Goal: Task Accomplishment & Management: Complete application form

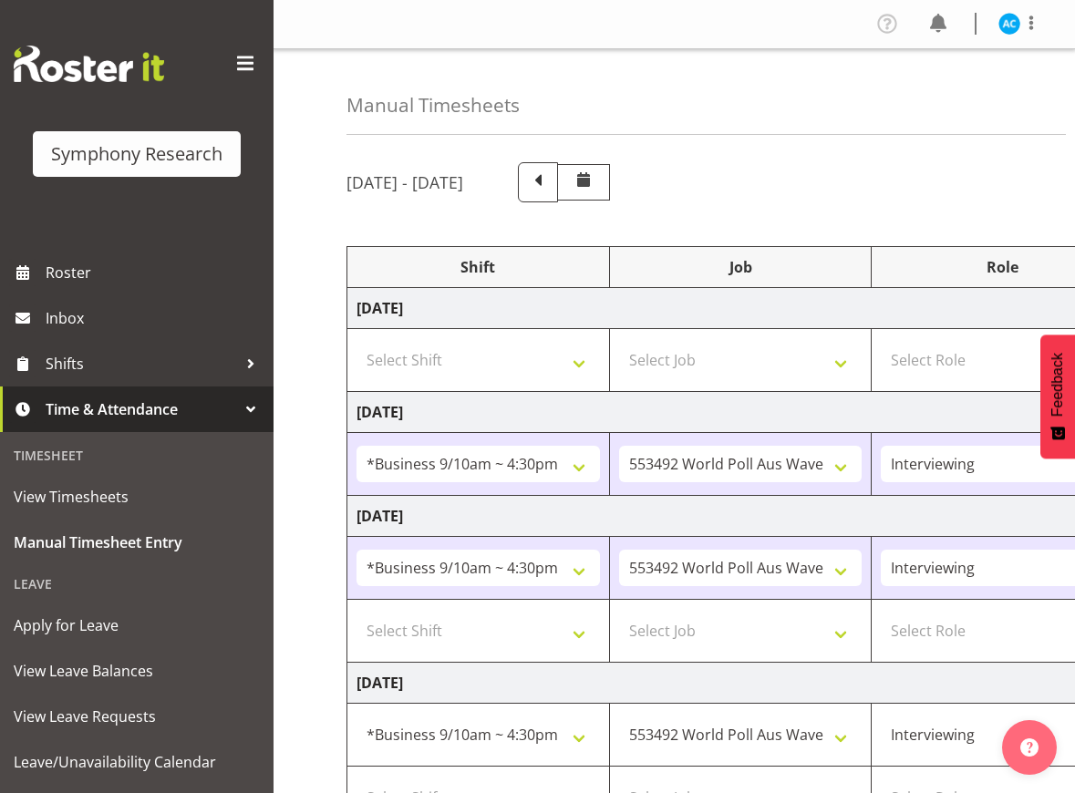
select select "26078"
select select "10499"
select select "47"
select select "26078"
select select "10499"
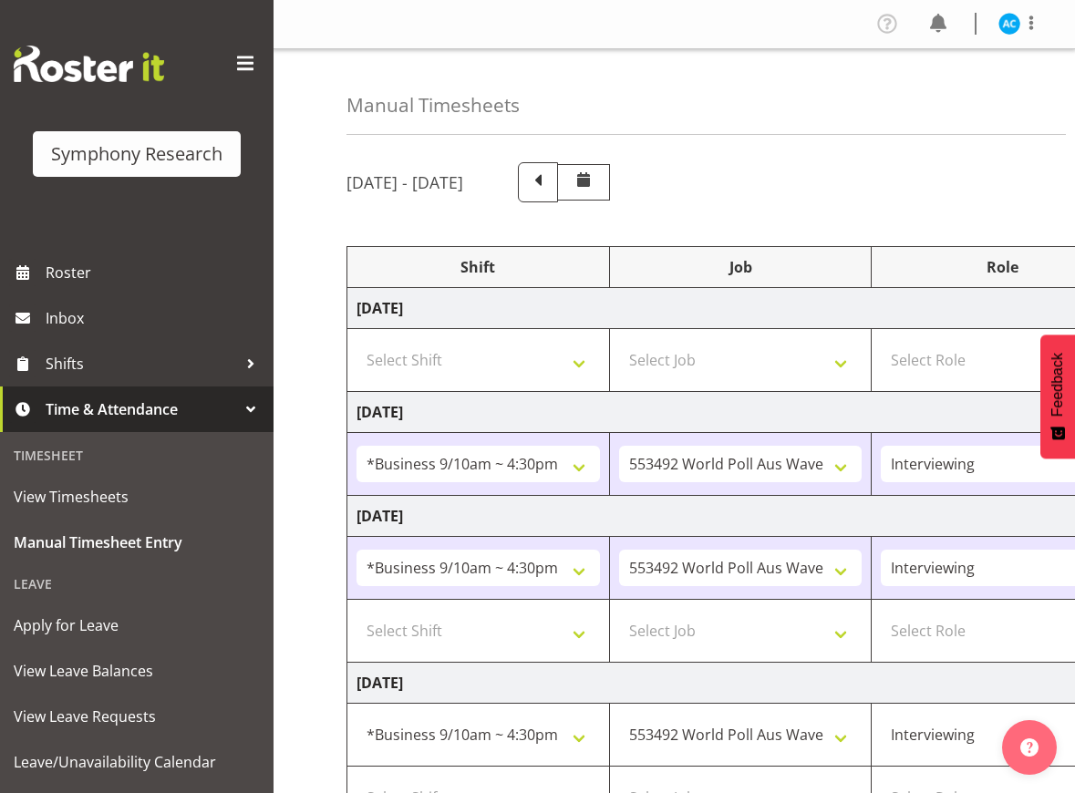
select select "47"
select select "26078"
select select "10499"
select select "47"
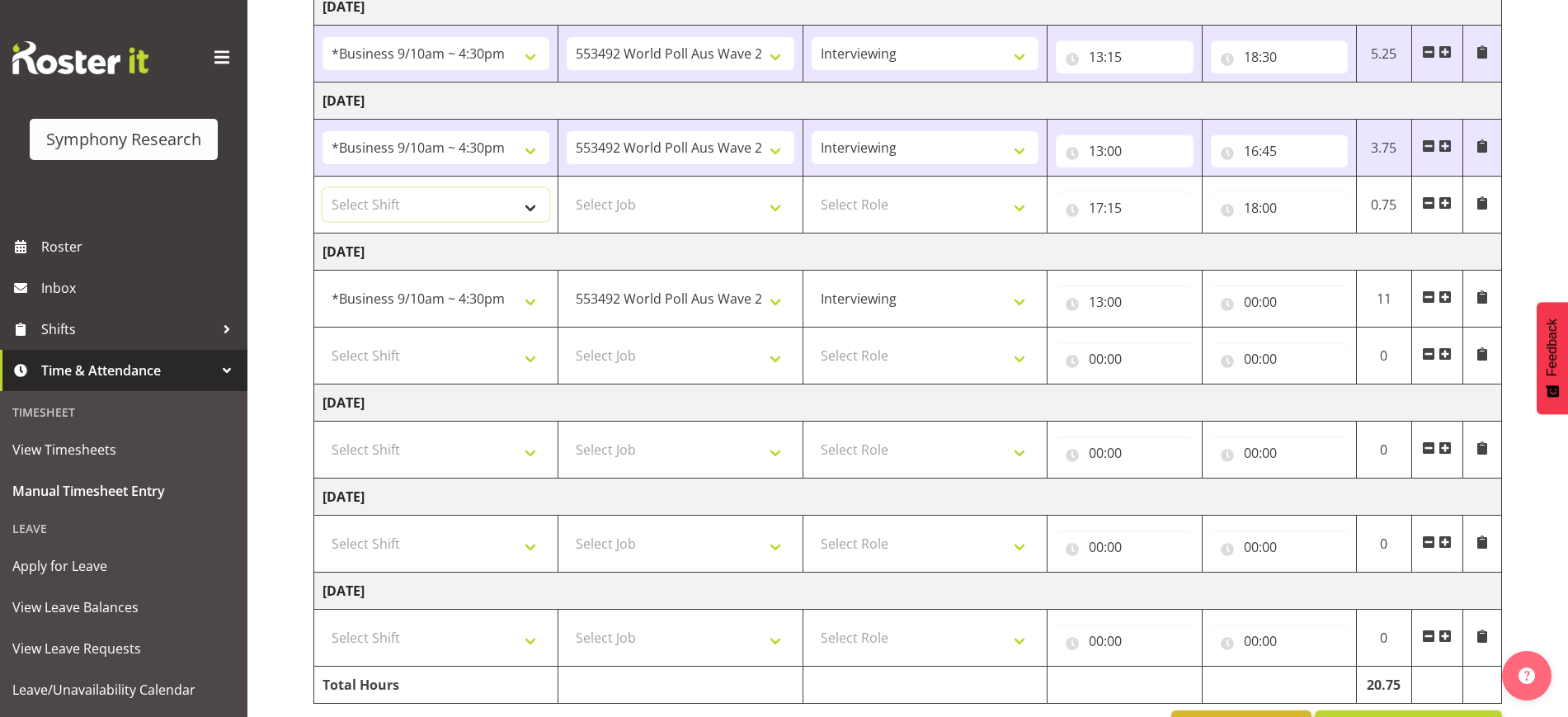
click at [401, 198] on select "Select Shift !!Weekend Residential (Roster IT Shift Label) *Business 9/10am ~ 4…" at bounding box center [435, 205] width 227 height 33
select select "26078"
click at [322, 188] on select "Select Shift !!Weekend Residential (Roster IT Shift Label) *Business 9/10am ~ 4…" at bounding box center [435, 205] width 227 height 33
click at [712, 201] on select "Select Job 550060 IF Admin 553492 World Poll Aus Wave 2 Main 2025 553493 World …" at bounding box center [679, 205] width 227 height 33
select select "10499"
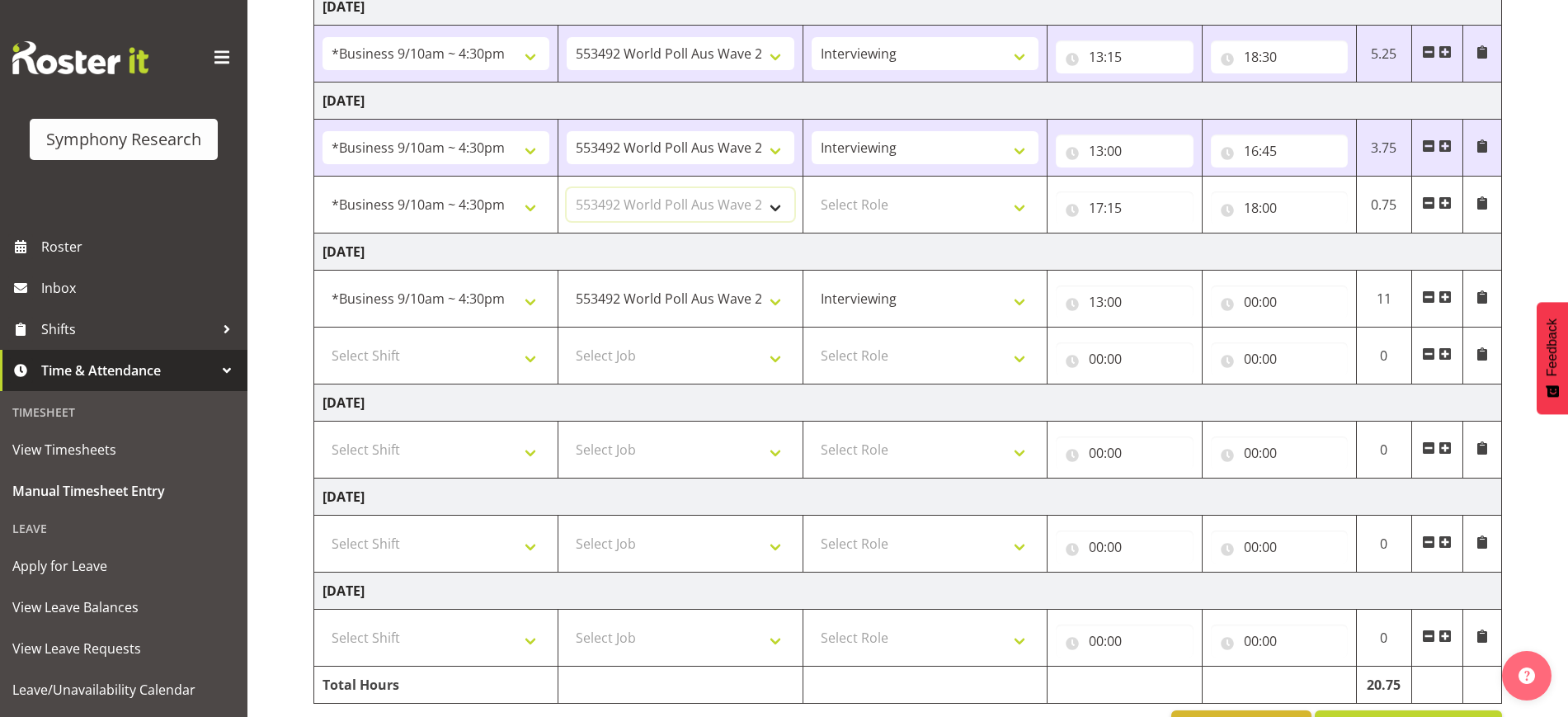
click at [566, 188] on select "Select Job 550060 IF Admin 553492 World Poll Aus Wave 2 Main 2025 553493 World …" at bounding box center [679, 205] width 227 height 33
click at [887, 195] on select "Select Role Briefing Interviewing" at bounding box center [925, 205] width 227 height 33
select select "47"
click at [812, 188] on select "Select Role Briefing Interviewing" at bounding box center [925, 205] width 227 height 33
click at [430, 356] on select "Select Shift !!Weekend Residential (Roster IT Shift Label) *Business 9/10am ~ 4…" at bounding box center [435, 356] width 227 height 33
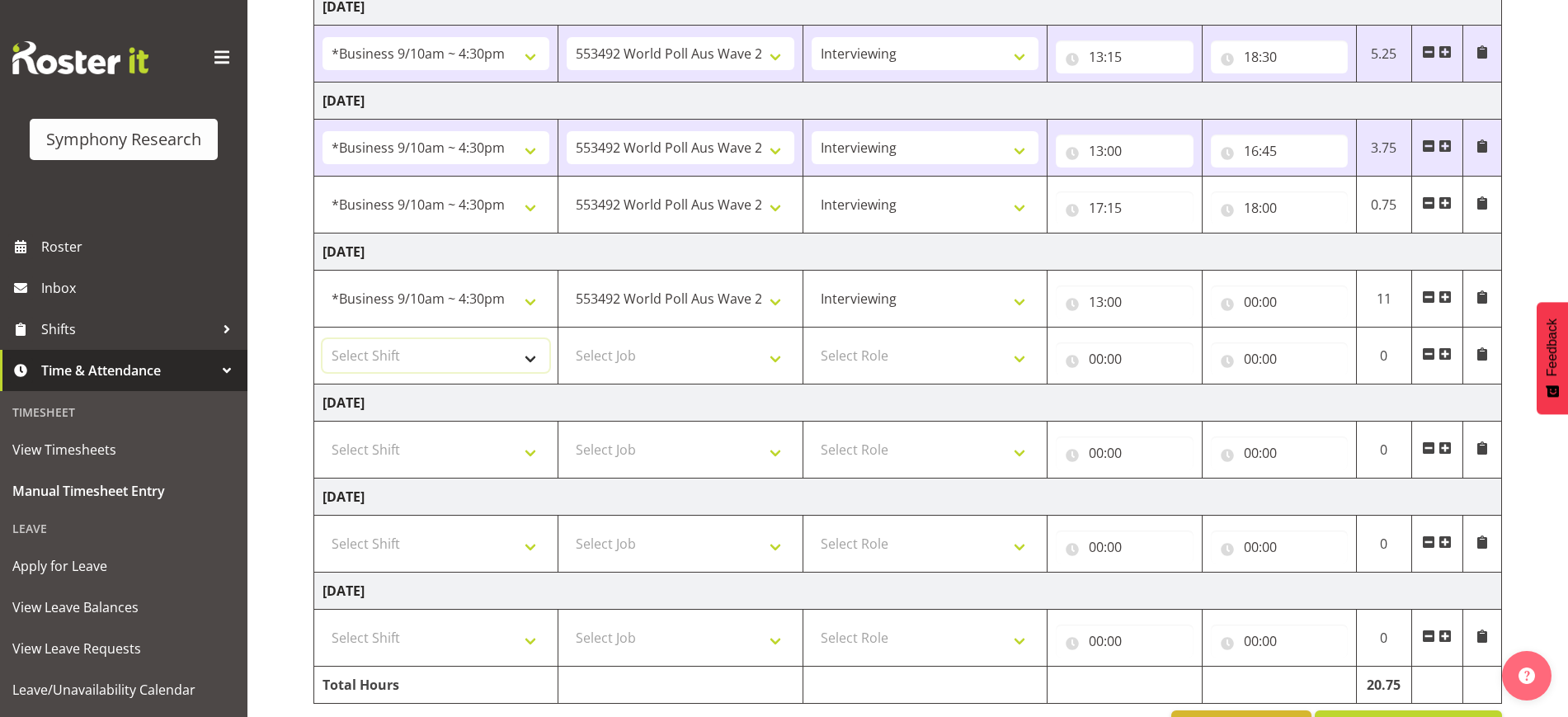
select select "26078"
click at [322, 339] on select "Select Shift !!Weekend Residential (Roster IT Shift Label) *Business 9/10am ~ 4…" at bounding box center [435, 356] width 227 height 33
click at [674, 359] on select "Select Job 550060 IF Admin 553492 World Poll Aus Wave 2 Main 2025 553493 World …" at bounding box center [679, 356] width 227 height 33
select select "10499"
click at [566, 339] on select "Select Job 550060 IF Admin 553492 World Poll Aus Wave 2 Main 2025 553493 World …" at bounding box center [679, 356] width 227 height 33
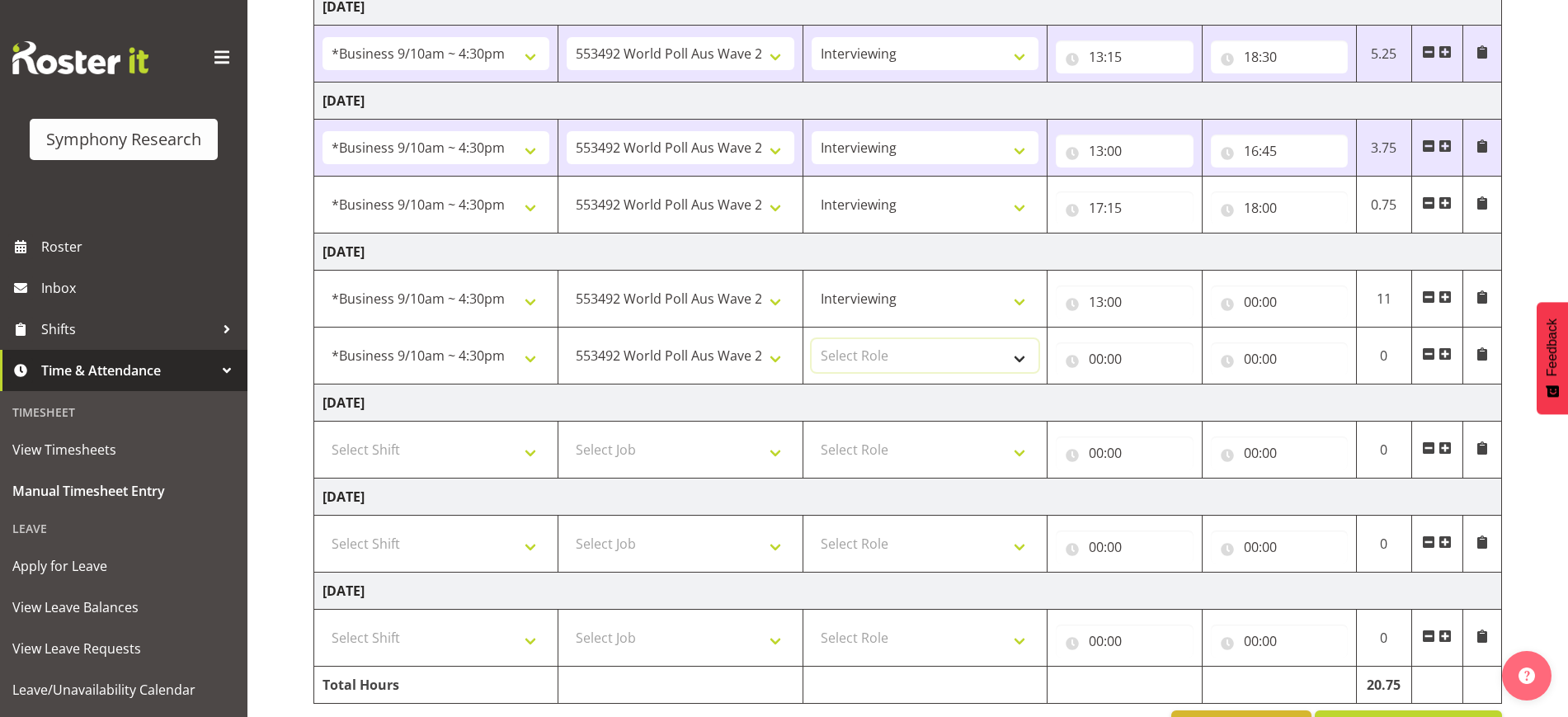
click at [898, 357] on select "Select Role Briefing Interviewing" at bounding box center [925, 356] width 227 height 33
select select "47"
click at [812, 339] on select "Select Role Briefing Interviewing" at bounding box center [925, 356] width 227 height 33
click at [972, 349] on input "00:00" at bounding box center [1124, 358] width 137 height 33
click at [972, 405] on select "00 01 02 03 04 05 06 07 08 09 10 11 12 13 14 15 16 17 18 19 20 21 22 23" at bounding box center [1168, 402] width 37 height 33
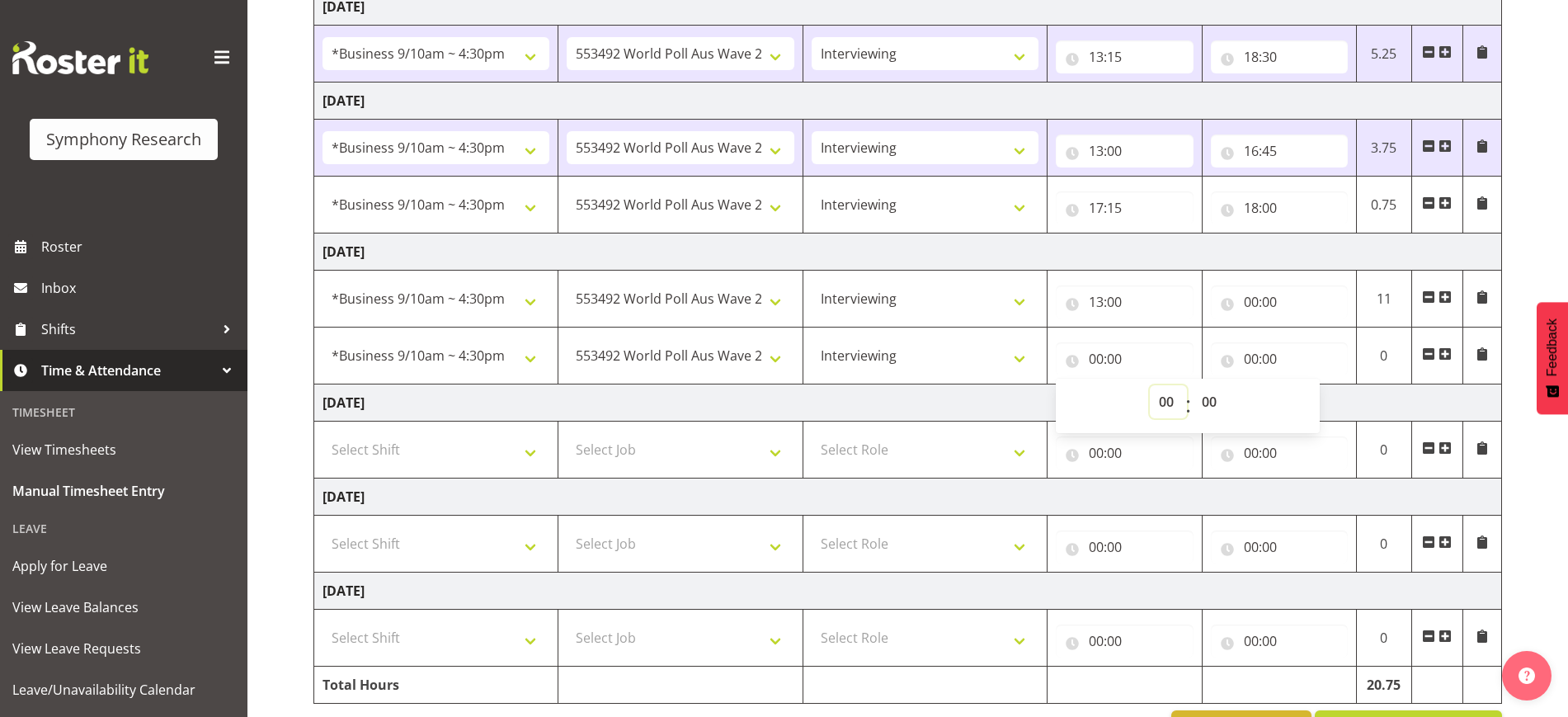
select select "17"
click at [972, 386] on select "00 01 02 03 04 05 06 07 08 09 10 11 12 13 14 15 16 17 18 19 20 21 22 23" at bounding box center [1168, 402] width 37 height 33
type input "17:00"
click at [972, 408] on select "00 01 02 03 04 05 06 07 08 09 10 11 12 13 14 15 16 17 18 19 20 21 22 23 24 25 2…" at bounding box center [1211, 402] width 37 height 33
select select "15"
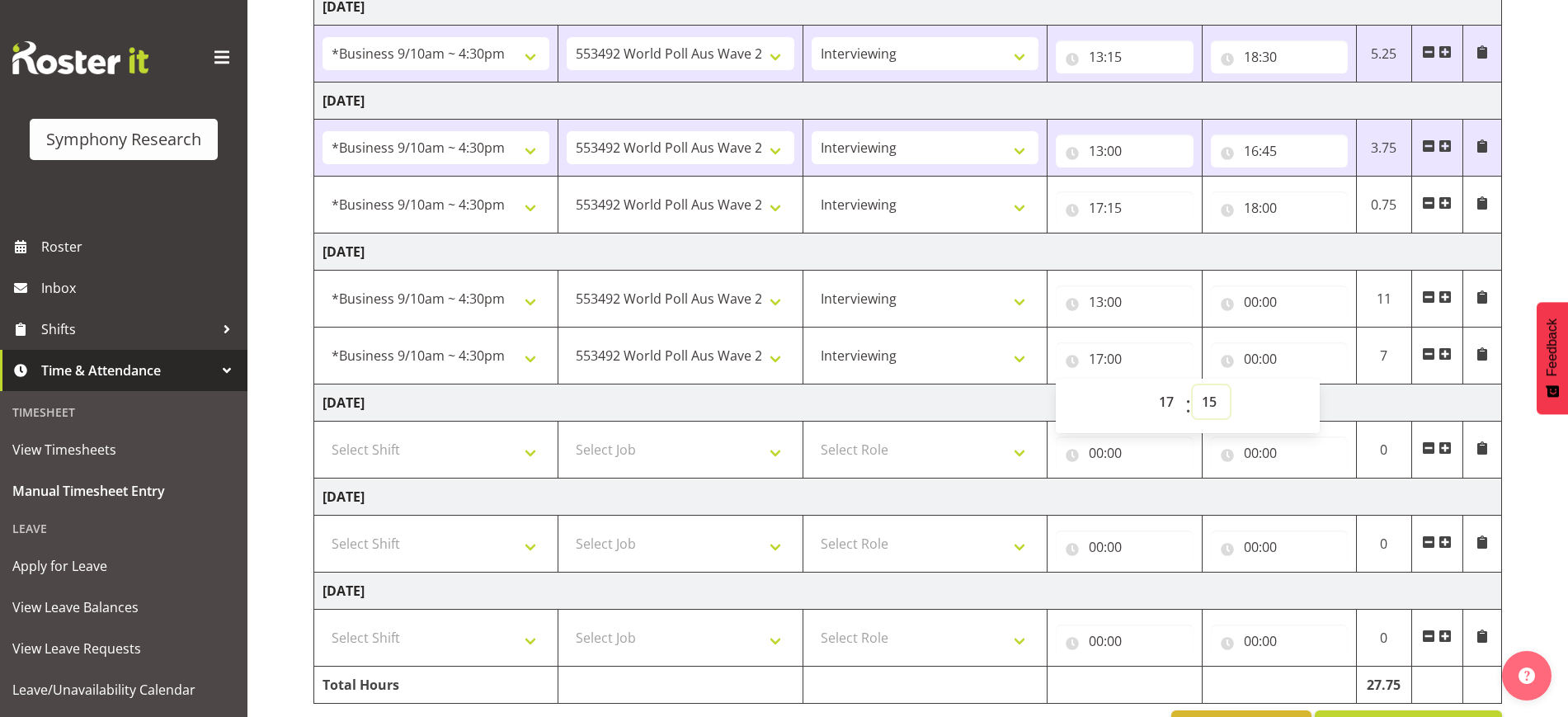
click at [972, 386] on select "00 01 02 03 04 05 06 07 08 09 10 11 12 13 14 15 16 17 18 19 20 21 22 23 24 25 2…" at bounding box center [1211, 402] width 37 height 33
type input "17:15"
click at [972, 295] on input "00:00" at bounding box center [1278, 301] width 137 height 33
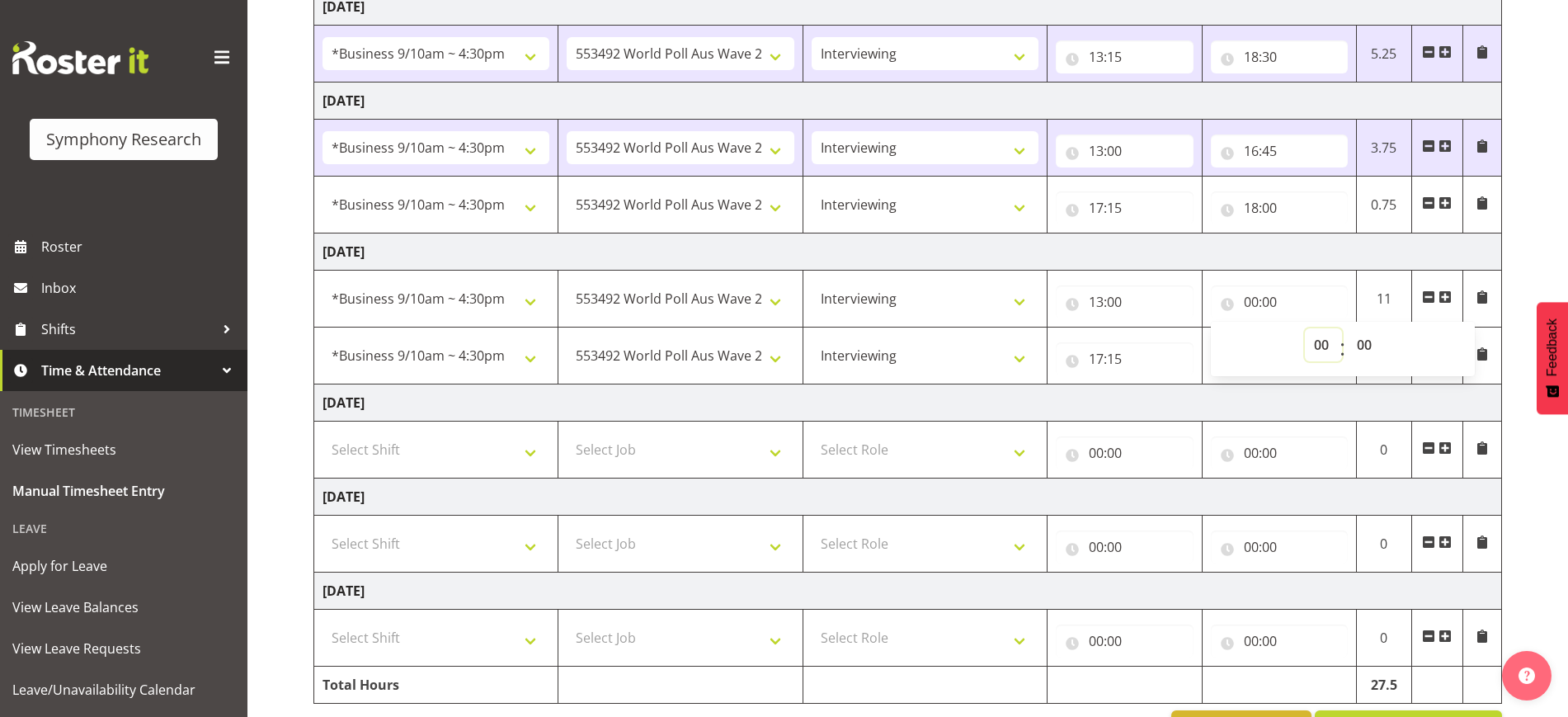
click at [972, 346] on select "00 01 02 03 04 05 06 07 08 09 10 11 12 13 14 15 16 17 18 19 20 21 22 23" at bounding box center [1323, 345] width 37 height 33
select select "16"
click at [972, 329] on select "00 01 02 03 04 05 06 07 08 09 10 11 12 13 14 15 16 17 18 19 20 21 22 23" at bounding box center [1323, 345] width 37 height 33
type input "16:00"
click at [972, 342] on select "00 01 02 03 04 05 06 07 08 09 10 11 12 13 14 15 16 17 18 19 20 21 22 23 24 25 2…" at bounding box center [1365, 345] width 37 height 33
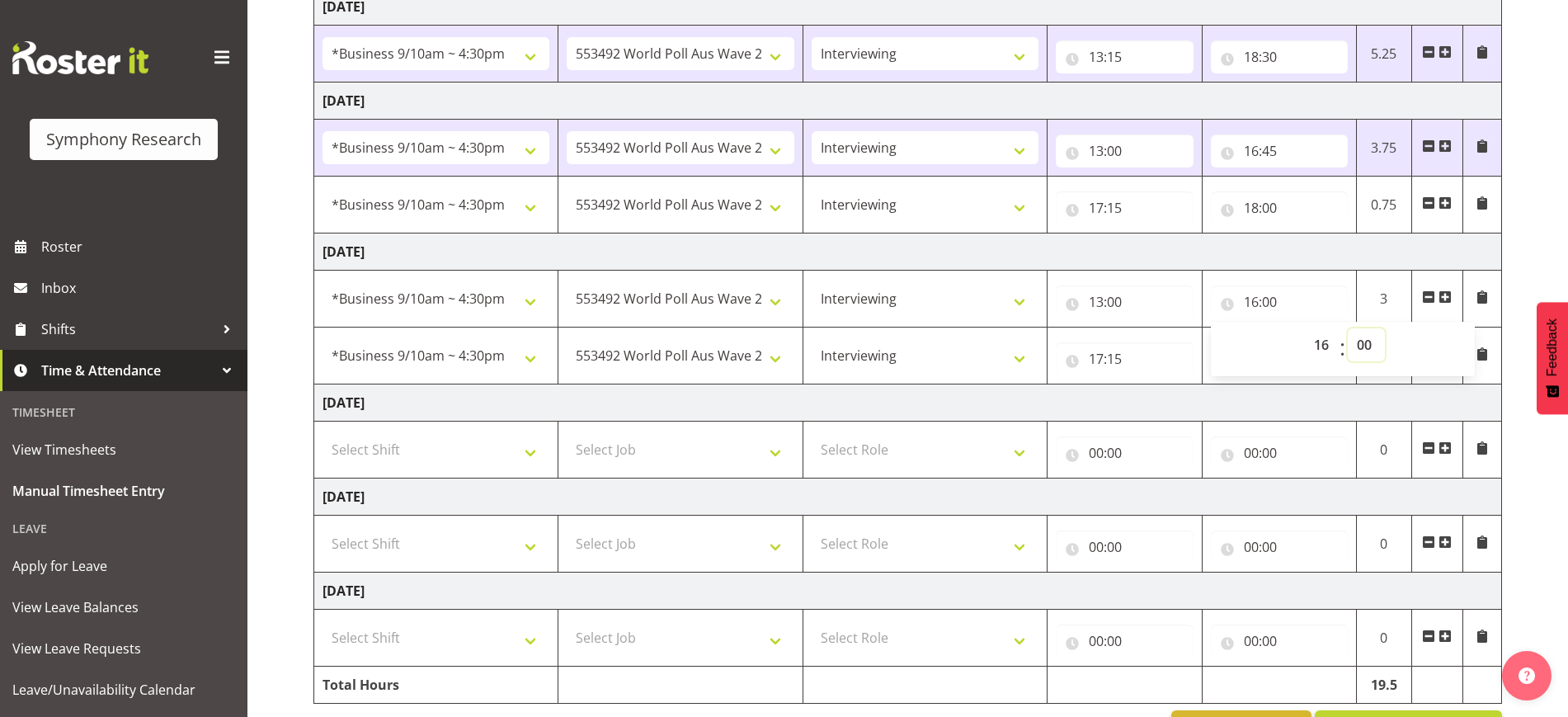
select select "45"
click at [972, 329] on select "00 01 02 03 04 05 06 07 08 09 10 11 12 13 14 15 16 17 18 19 20 21 22 23 24 25 2…" at bounding box center [1365, 345] width 37 height 33
type input "16:45"
click at [972, 394] on td "[DATE]" at bounding box center [908, 403] width 1188 height 37
click at [972, 359] on input "00:00" at bounding box center [1278, 358] width 137 height 33
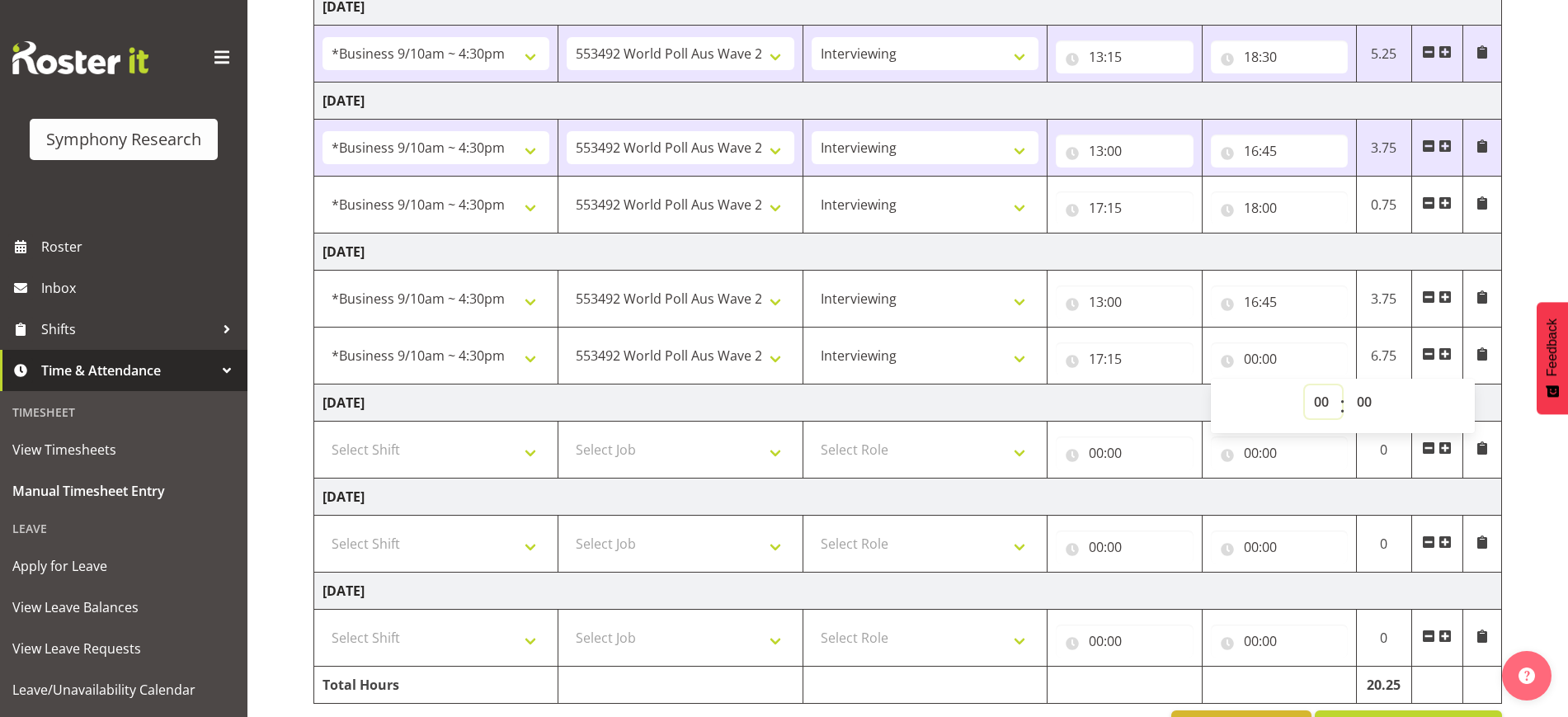
click at [972, 409] on select "00 01 02 03 04 05 06 07 08 09 10 11 12 13 14 15 16 17 18 19 20 21 22 23" at bounding box center [1323, 402] width 37 height 33
select select "18"
click at [972, 386] on select "00 01 02 03 04 05 06 07 08 09 10 11 12 13 14 15 16 17 18 19 20 21 22 23" at bounding box center [1323, 402] width 37 height 33
type input "18:00"
click at [972, 403] on select "00 01 02 03 04 05 06 07 08 09 10 11 12 13 14 15 16 17 18 19 20 21 22 23 24 25 2…" at bounding box center [1365, 402] width 37 height 33
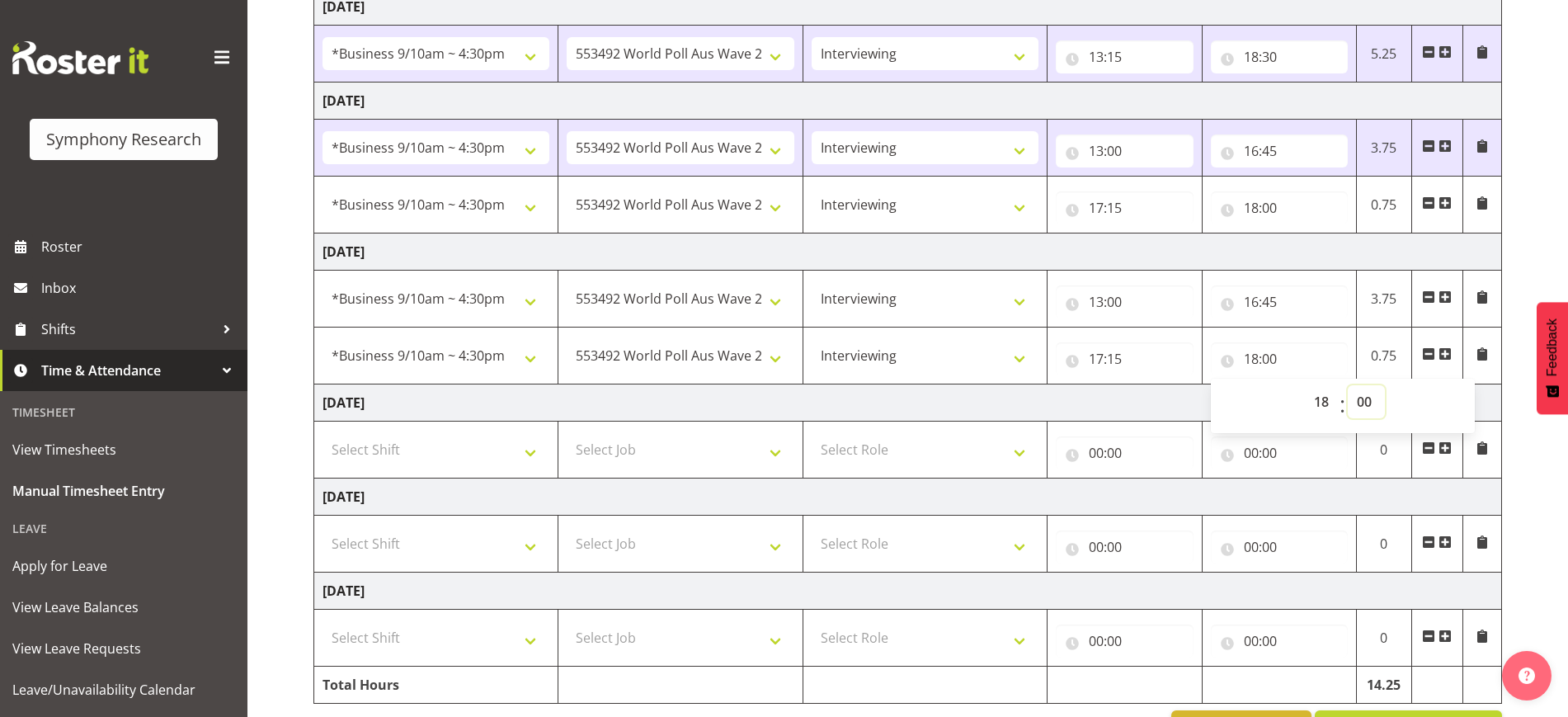
select select "55"
type input "18:55"
click at [972, 398] on select "00 01 02 03 04 05 06 07 08 09 10 11 12 13 14 15 16 17 18 19 20 21 22 23 24 25 2…" at bounding box center [1365, 402] width 37 height 33
click at [972, 425] on div "[DATE] - [DATE] Shift Job Role Start Time End Time Total [DATE] Select Shift !!…" at bounding box center [940, 263] width 1254 height 991
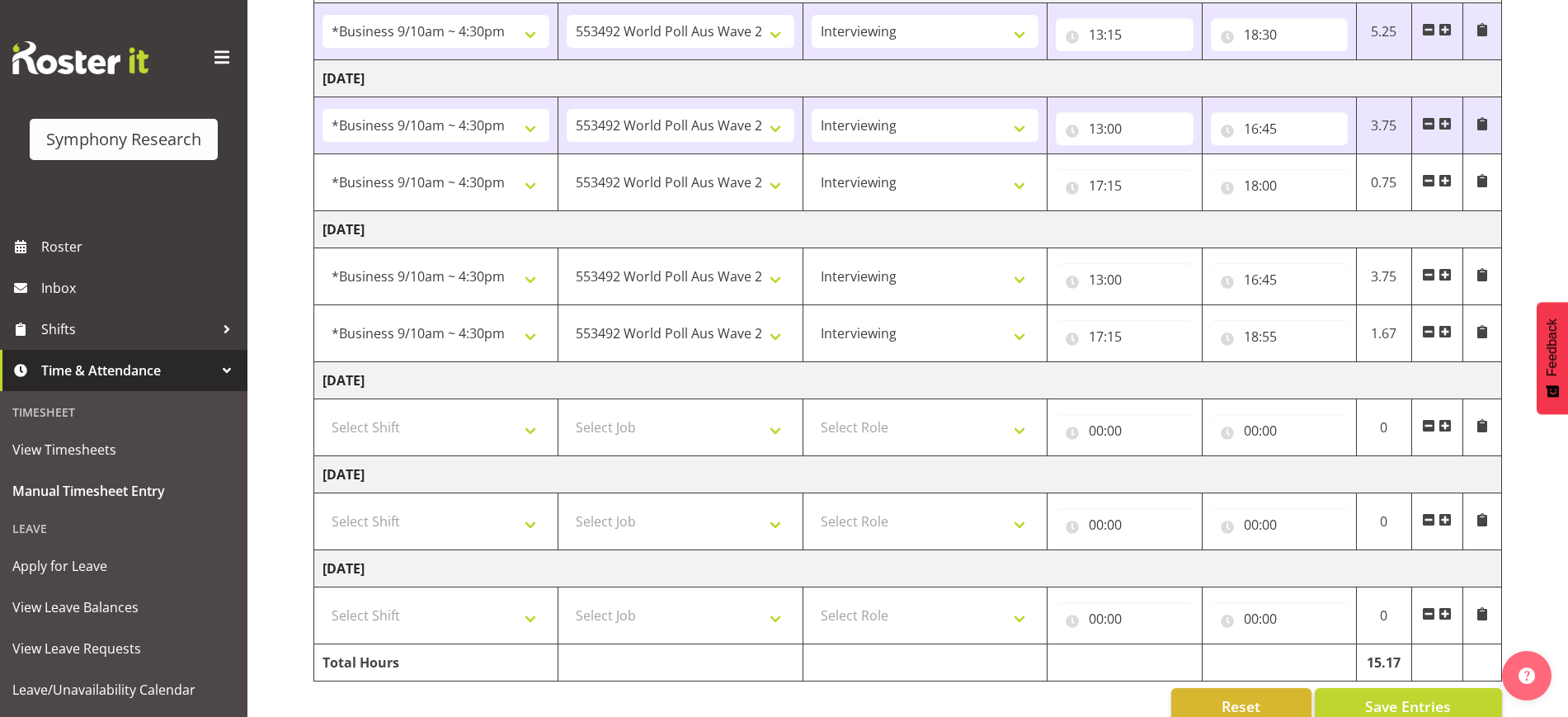
scroll to position [425, 0]
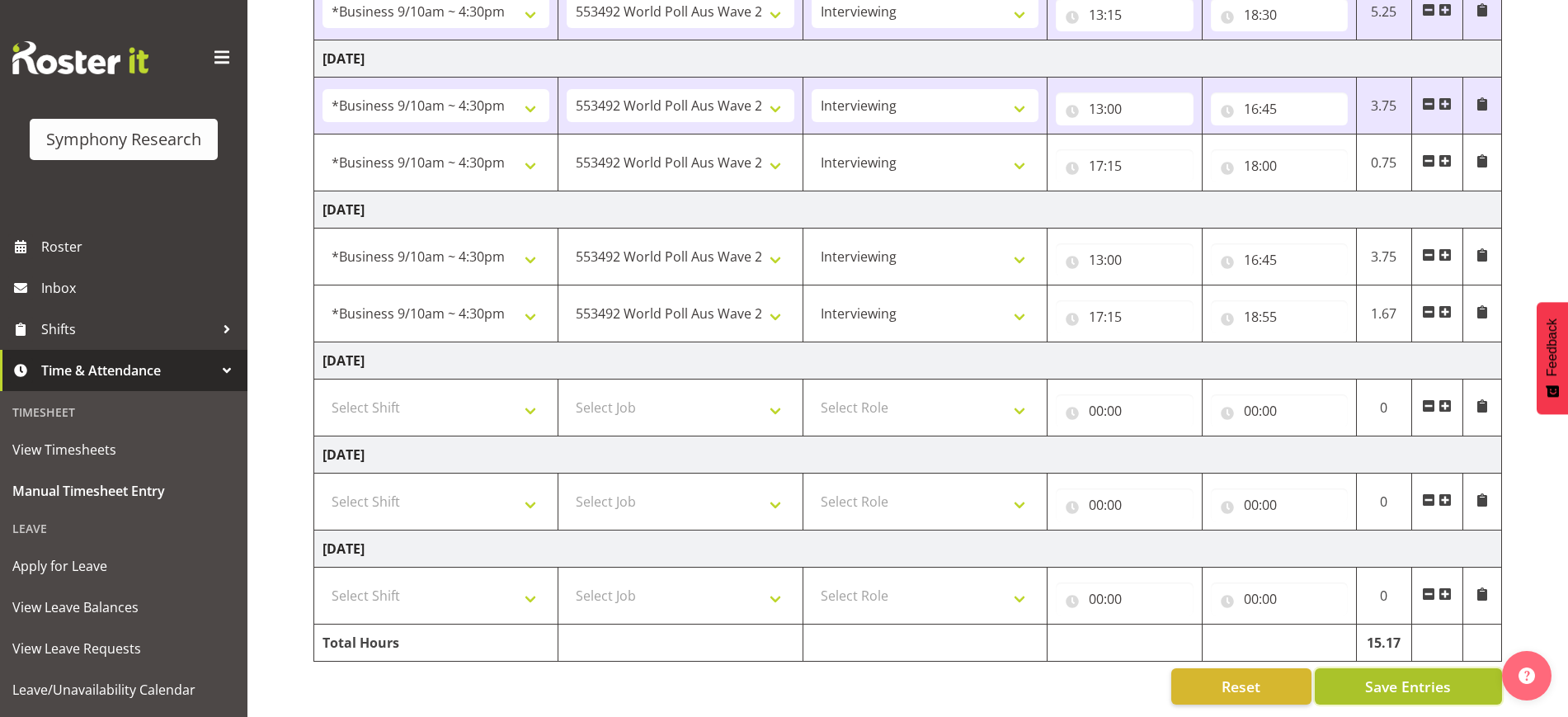
click at [972, 679] on span "Save Entries" at bounding box center [1408, 687] width 86 height 22
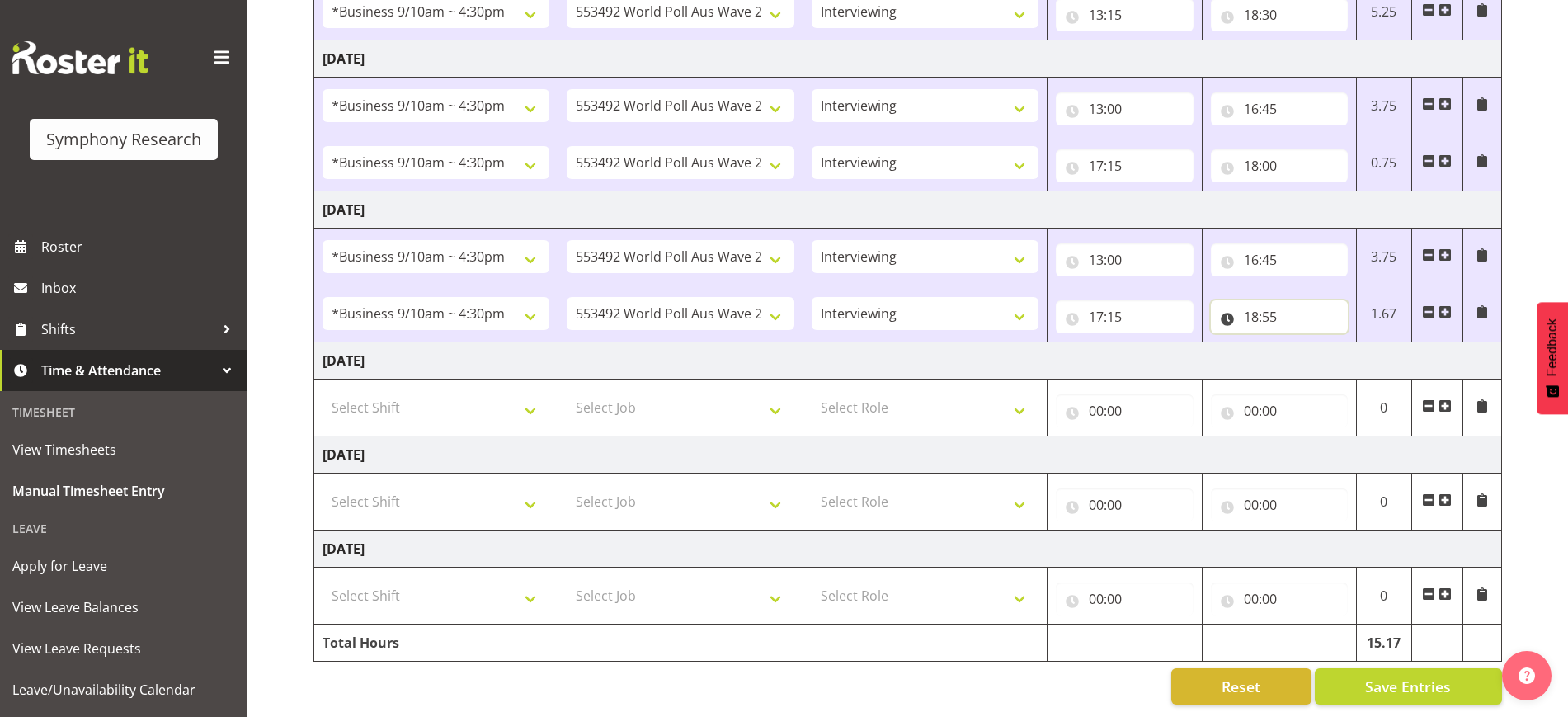
click at [972, 306] on input "18:55" at bounding box center [1278, 317] width 137 height 33
click at [972, 352] on select "00 01 02 03 04 05 06 07 08 09 10 11 12 13 14 15 16 17 18 19 20 21 22 23 24 25 2…" at bounding box center [1365, 359] width 37 height 33
select select "52"
click at [972, 343] on select "00 01 02 03 04 05 06 07 08 09 10 11 12 13 14 15 16 17 18 19 20 21 22 23 24 25 2…" at bounding box center [1365, 359] width 37 height 33
type input "18:52"
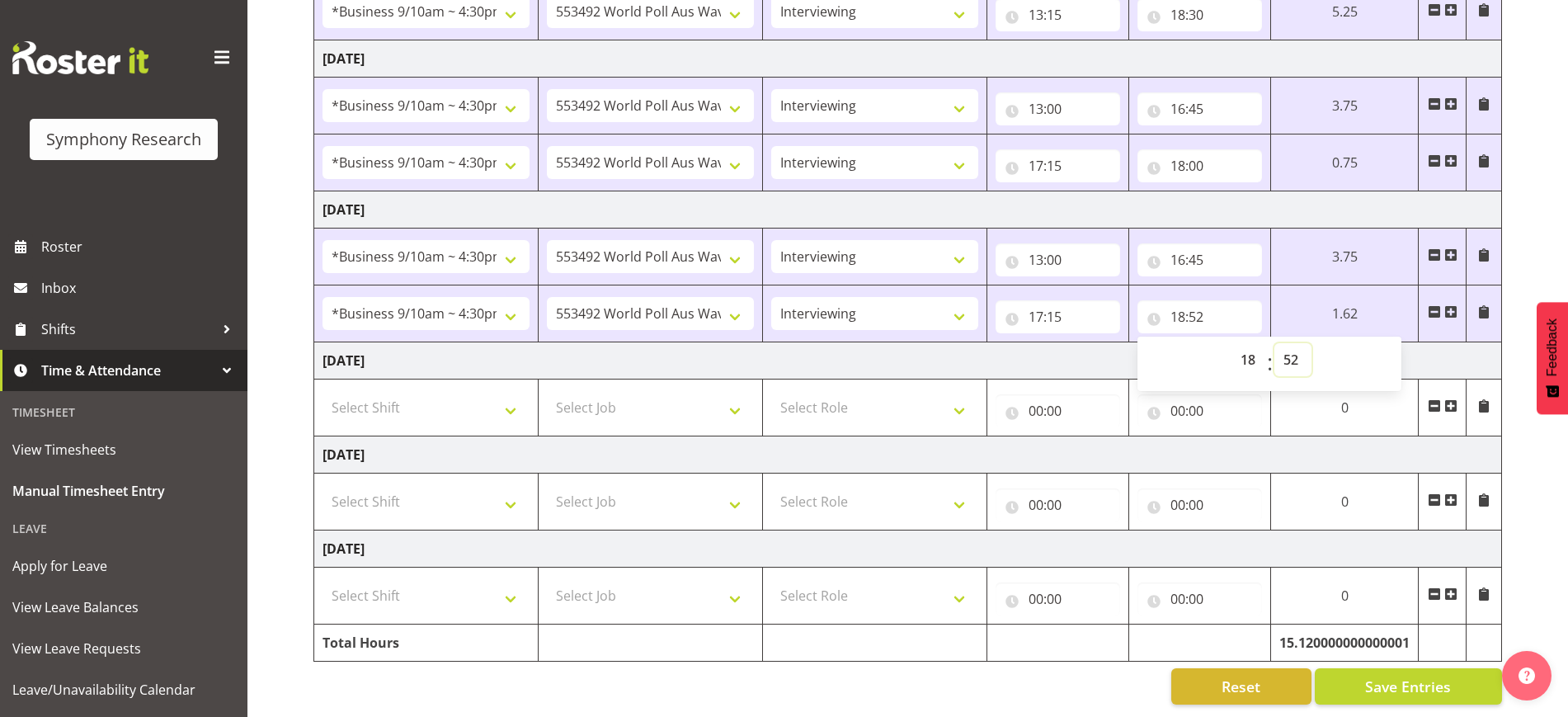
click at [972, 346] on select "00 01 02 03 04 05 06 07 08 09 10 11 12 13 14 15 16 17 18 19 20 21 22 23 24 25 2…" at bounding box center [1292, 359] width 37 height 33
select select "55"
click at [972, 343] on select "00 01 02 03 04 05 06 07 08 09 10 11 12 13 14 15 16 17 18 19 20 21 22 23 24 25 2…" at bounding box center [1292, 359] width 37 height 33
type input "18:55"
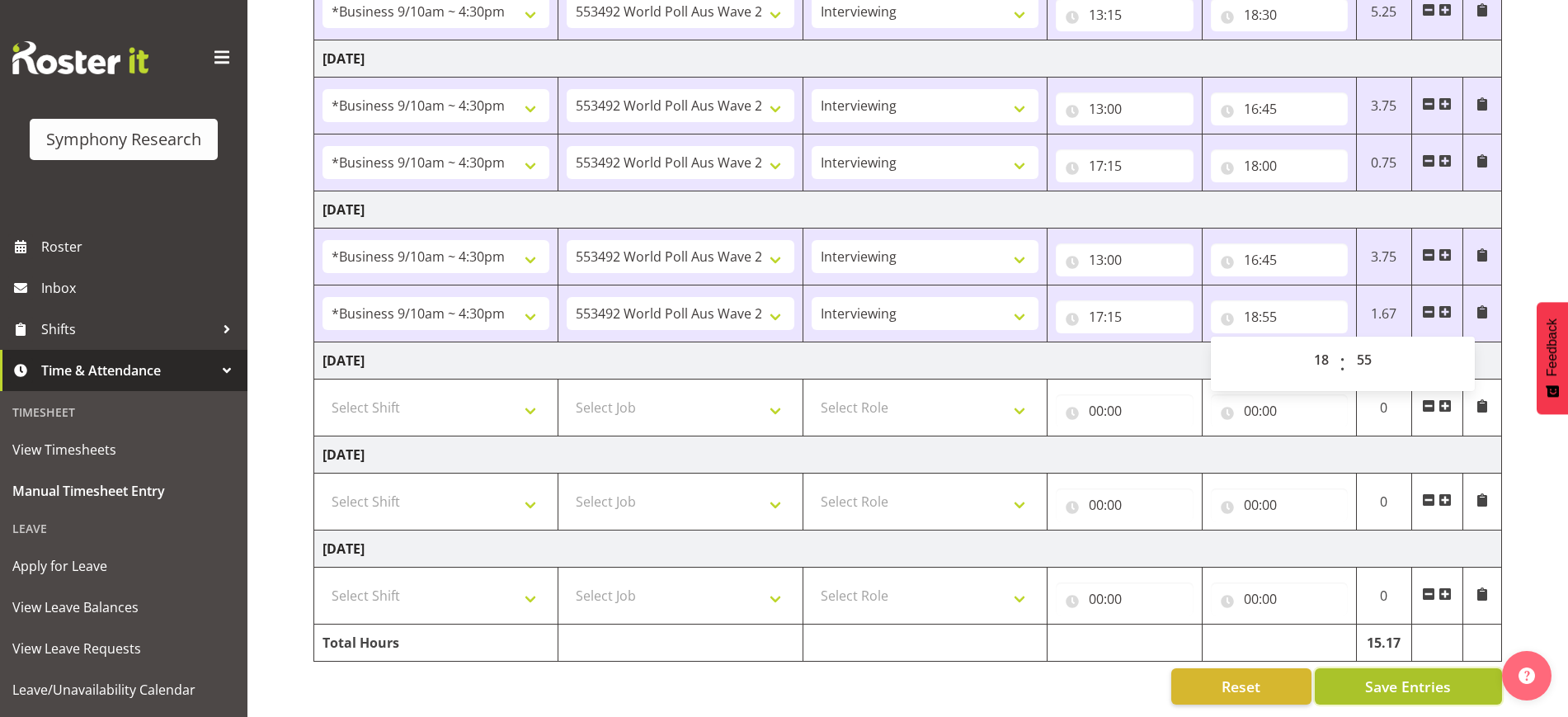
click at [972, 676] on span "Save Entries" at bounding box center [1408, 687] width 86 height 22
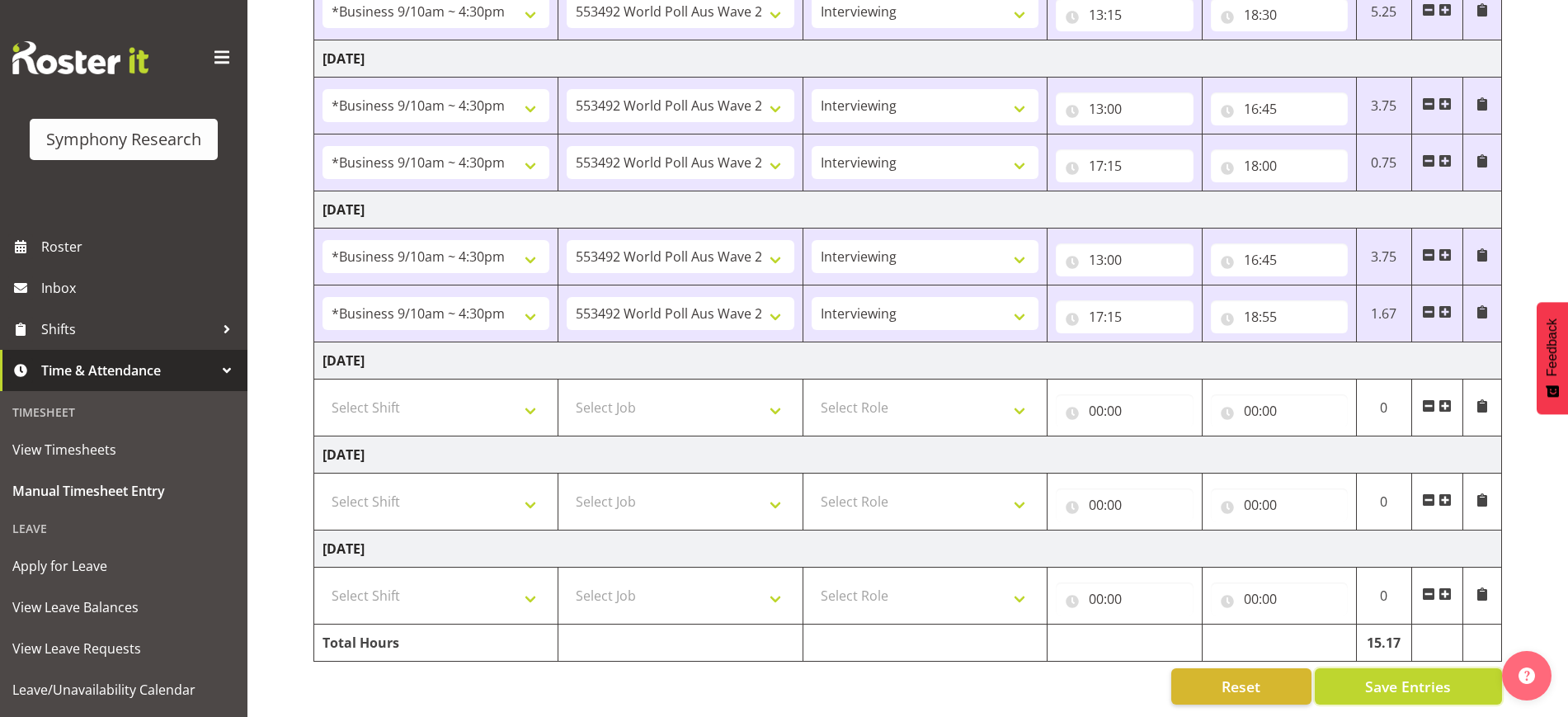
scroll to position [0, 0]
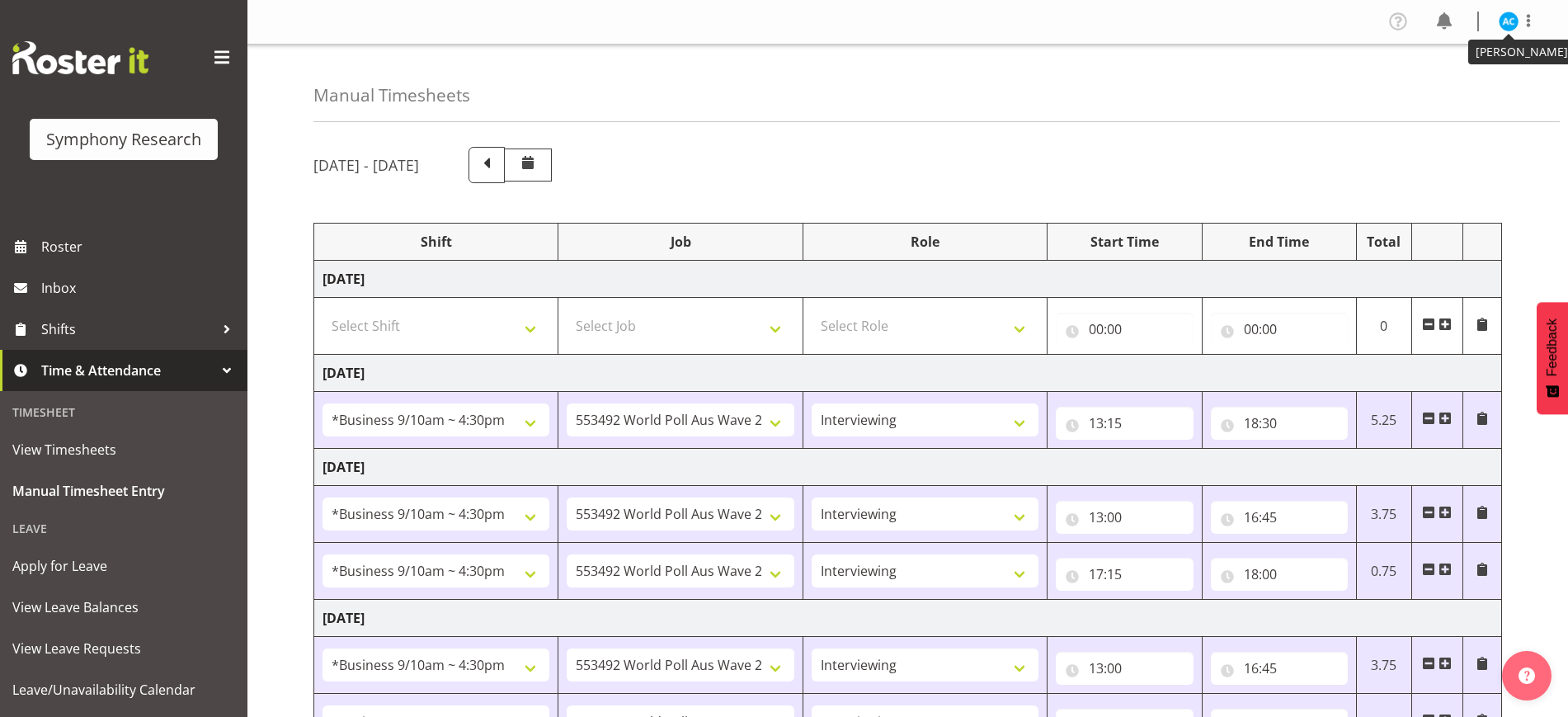
click at [972, 30] on img at bounding box center [1508, 22] width 20 height 20
click at [972, 86] on link "Log Out" at bounding box center [1459, 86] width 158 height 30
